Goal: Task Accomplishment & Management: Manage account settings

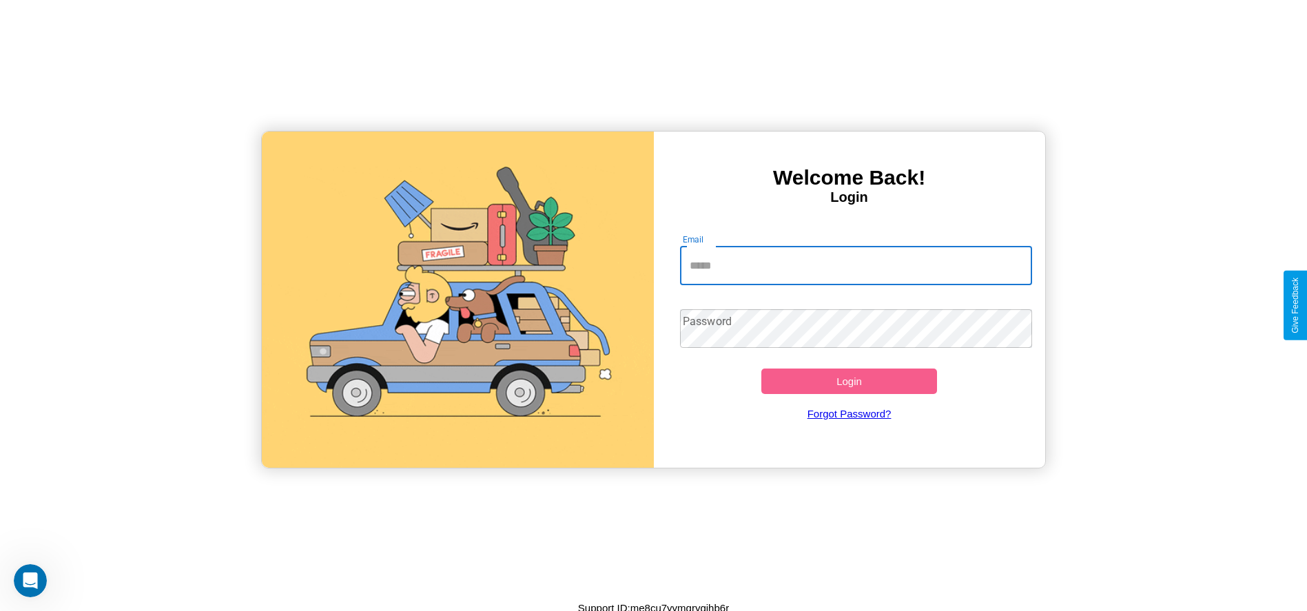
click at [856, 265] on input "Email" at bounding box center [856, 266] width 352 height 39
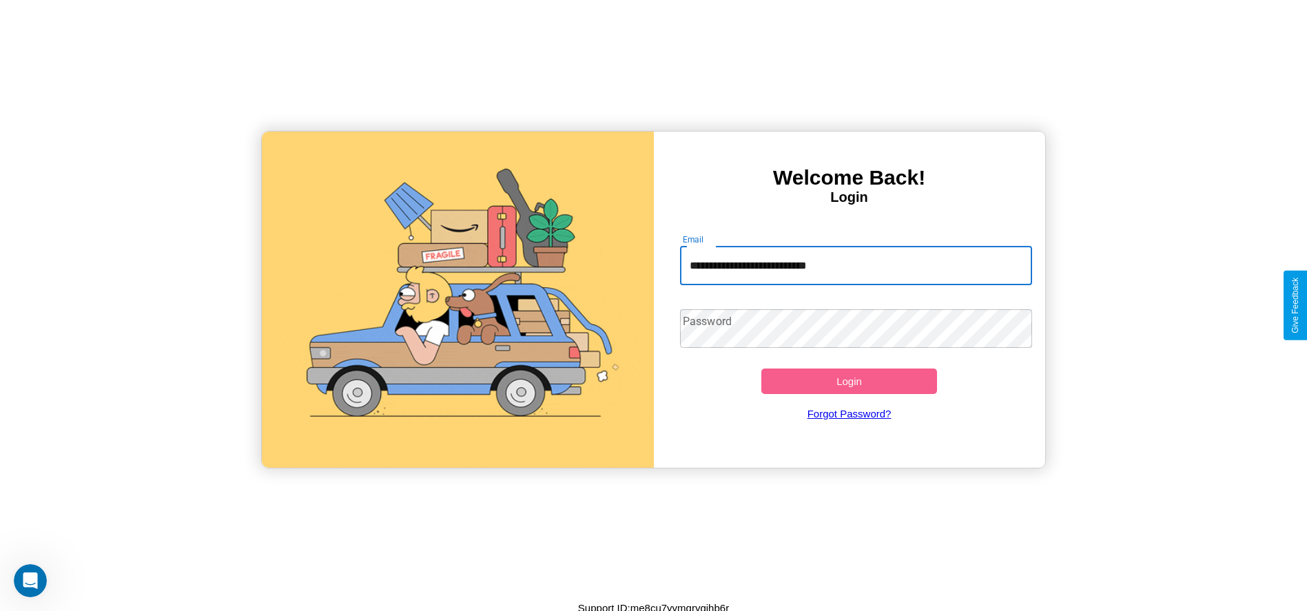
type input "**********"
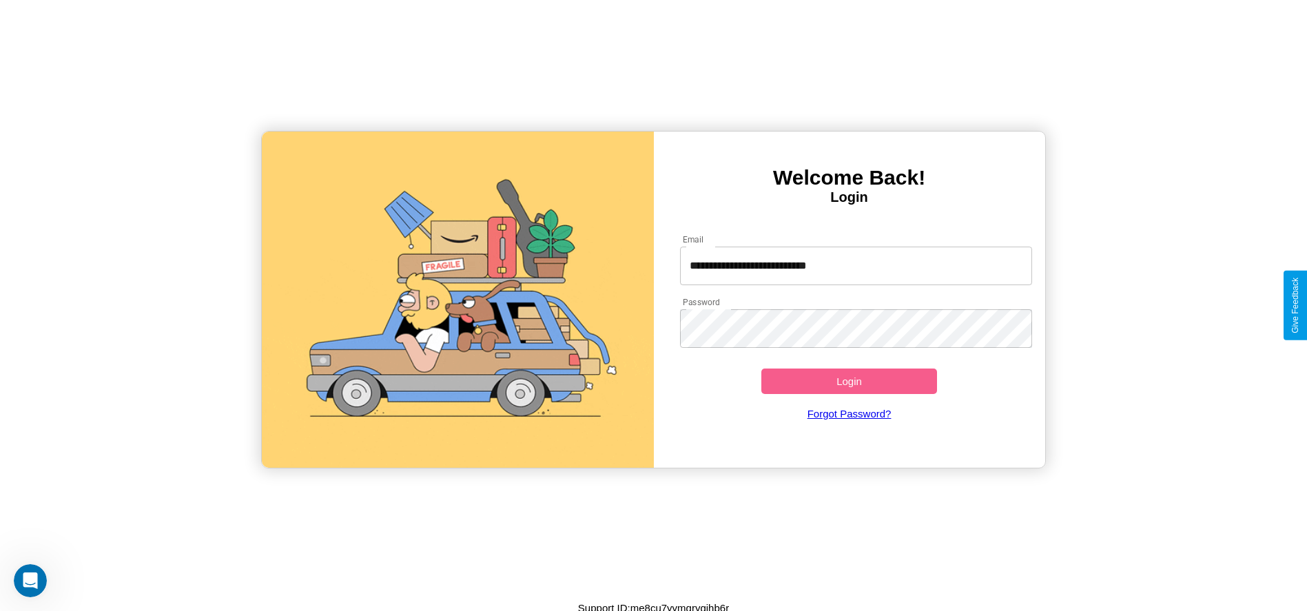
click at [849, 381] on button "Login" at bounding box center [850, 382] width 176 height 26
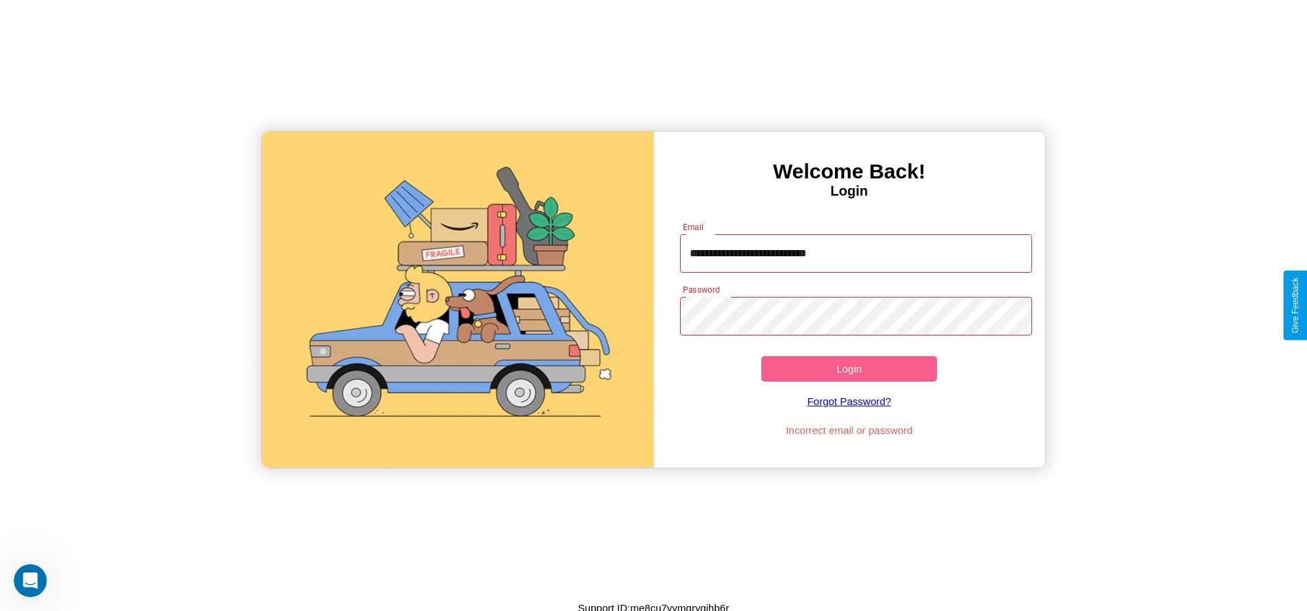
click at [849, 369] on button "Login" at bounding box center [850, 369] width 176 height 26
